Goal: Task Accomplishment & Management: Manage account settings

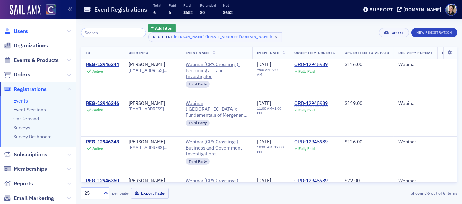
click at [21, 32] on span "Users" at bounding box center [21, 31] width 14 height 7
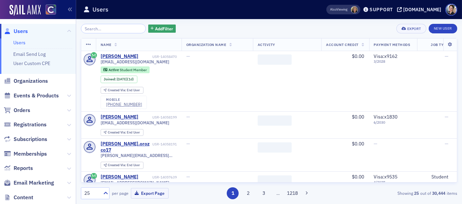
click at [119, 32] on input "search" at bounding box center [113, 29] width 65 height 10
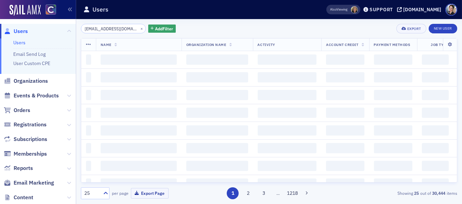
scroll to position [0, 6]
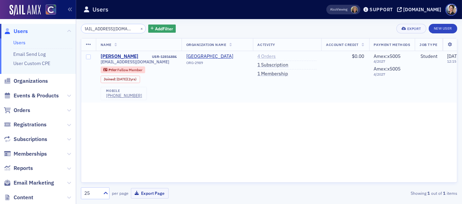
type input "[EMAIL_ADDRESS][DOMAIN_NAME]"
click at [270, 57] on link "4 Orders" at bounding box center [267, 56] width 18 height 6
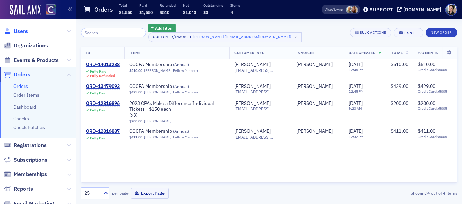
click at [21, 32] on span "Users" at bounding box center [21, 31] width 14 height 7
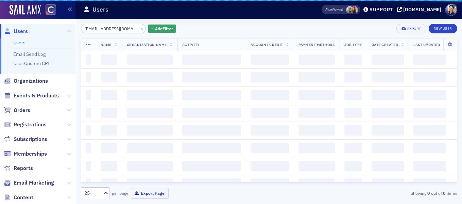
scroll to position [0, 6]
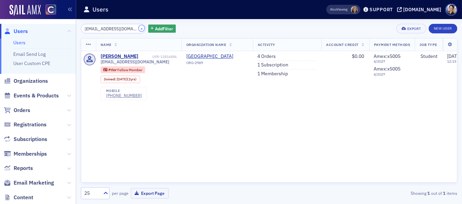
click at [139, 29] on button "×" at bounding box center [142, 28] width 6 height 6
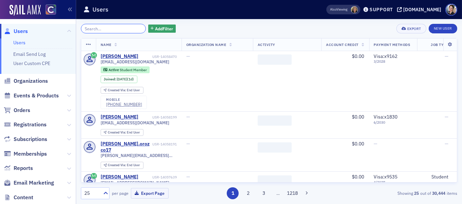
click at [122, 30] on input "search" at bounding box center [113, 29] width 65 height 10
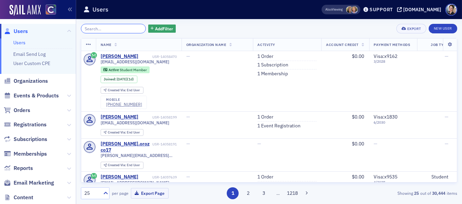
paste input "clint.woodruff@denvergov.org"
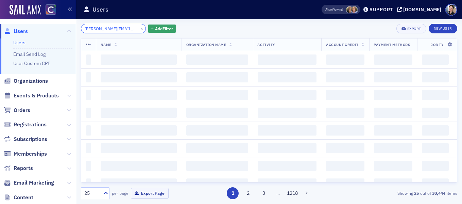
scroll to position [0, 10]
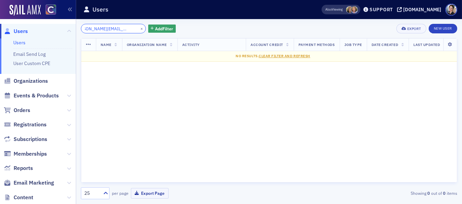
type input "clint.woodruff@denvergov.org"
click at [139, 30] on button "×" at bounding box center [142, 28] width 6 height 6
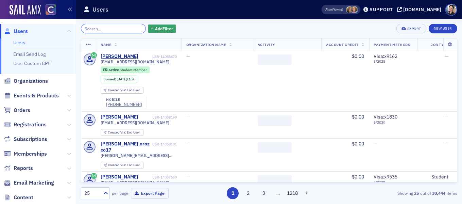
click at [127, 30] on input "search" at bounding box center [113, 29] width 65 height 10
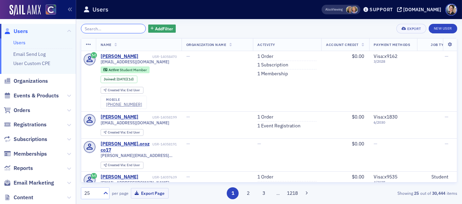
paste input "Clinton Woodruff"
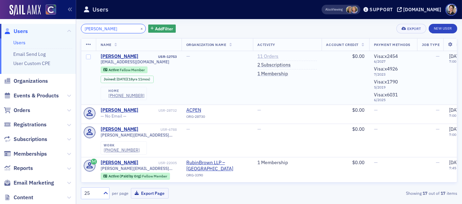
type input "Clinton Woodruff"
click at [275, 58] on link "11 Orders" at bounding box center [268, 56] width 21 height 6
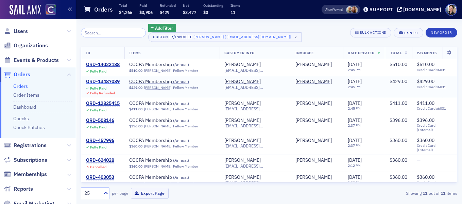
click at [116, 79] on div "ORD-13487089" at bounding box center [103, 82] width 34 height 6
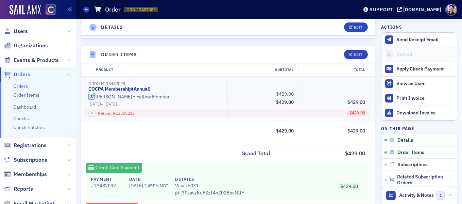
scroll to position [179, 0]
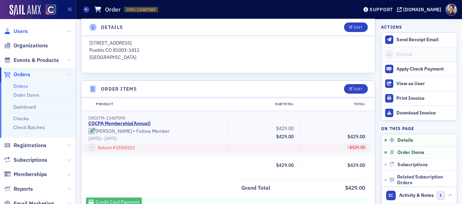
click at [21, 30] on span "Users" at bounding box center [21, 31] width 14 height 7
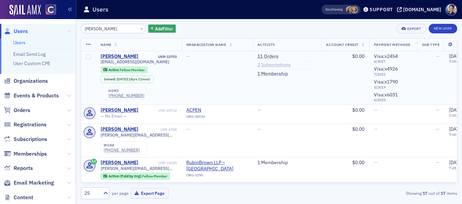
click at [279, 66] on link "2 Subscriptions" at bounding box center [274, 65] width 33 height 6
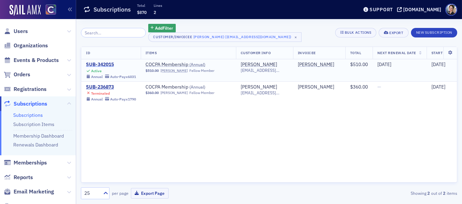
click at [102, 66] on div "SUB-342015" at bounding box center [111, 65] width 50 height 6
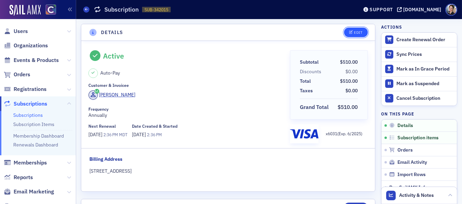
click at [356, 31] on div "Edit" at bounding box center [358, 33] width 9 height 4
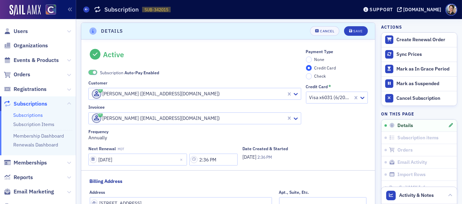
click at [91, 72] on span at bounding box center [92, 72] width 9 height 5
click at [316, 59] on span "None" at bounding box center [319, 58] width 10 height 5
click at [312, 59] on input "None" at bounding box center [309, 59] width 6 height 6
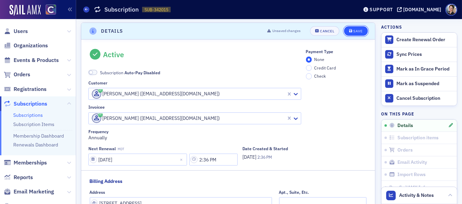
click at [362, 31] on div "Save" at bounding box center [358, 31] width 9 height 4
